Goal: Find specific page/section: Find specific page/section

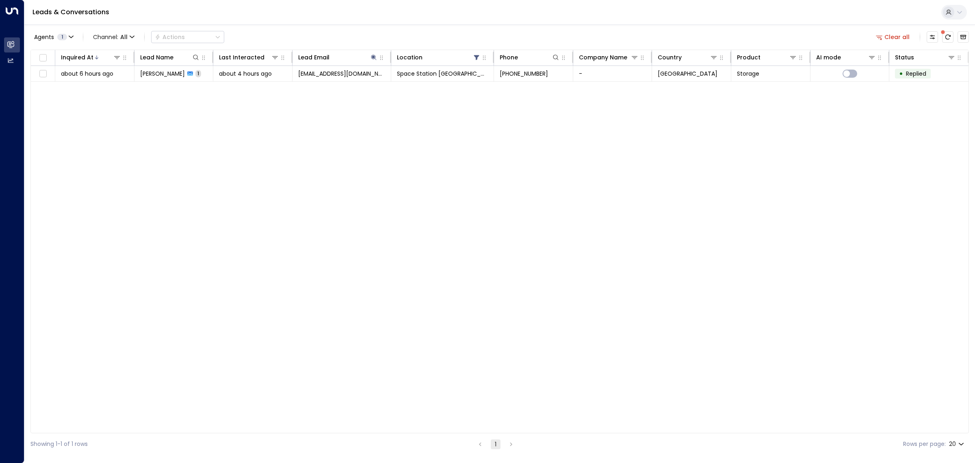
click at [239, 230] on div "Inquired At Lead Name Last Interacted Lead Email Location Phone Company Name Co…" at bounding box center [499, 241] width 939 height 383
click at [371, 55] on icon at bounding box center [374, 57] width 7 height 7
click at [423, 85] on icon "button" at bounding box center [424, 86] width 5 height 5
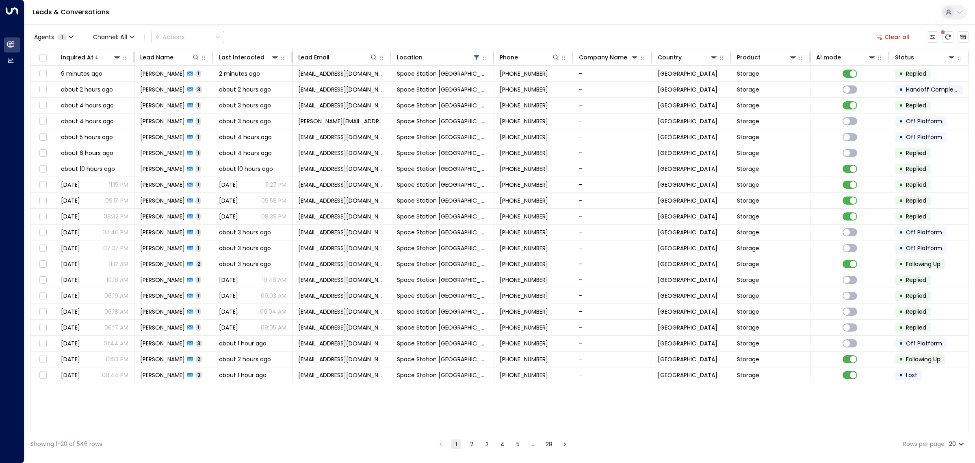
click at [93, 11] on link "Leads & Conversations" at bounding box center [71, 11] width 77 height 9
click at [945, 35] on span at bounding box center [943, 32] width 8 height 8
click at [928, 35] on button "Customize" at bounding box center [932, 36] width 11 height 11
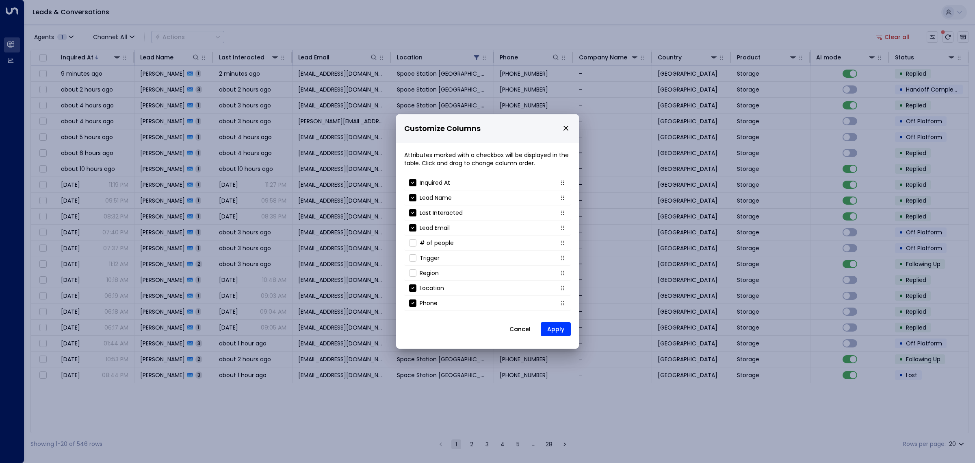
click at [529, 326] on button "Cancel" at bounding box center [520, 329] width 35 height 15
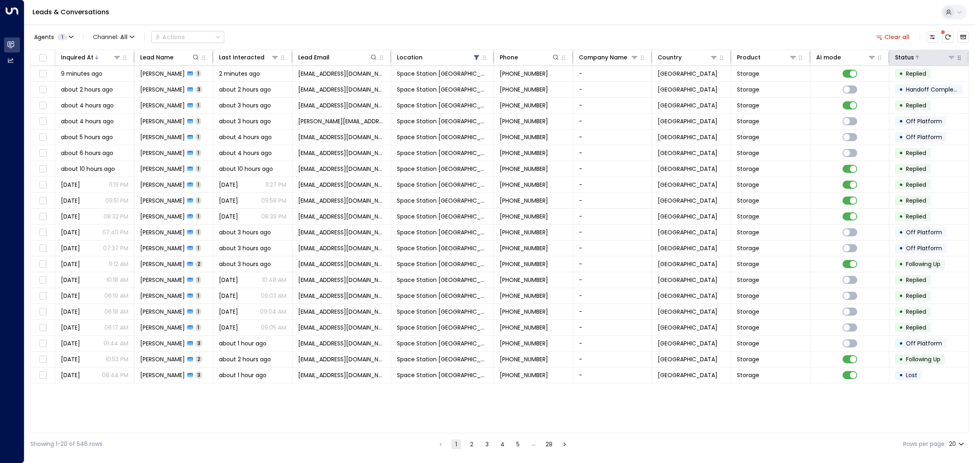
click at [951, 58] on icon at bounding box center [952, 57] width 7 height 7
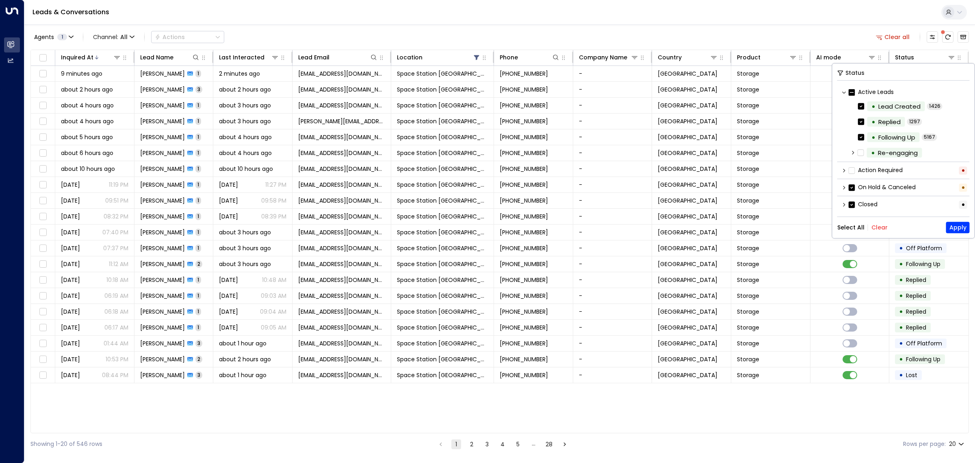
click at [881, 230] on button "Clear" at bounding box center [880, 227] width 16 height 7
click at [956, 230] on button "Apply" at bounding box center [959, 227] width 24 height 11
